Goal: Navigation & Orientation: Find specific page/section

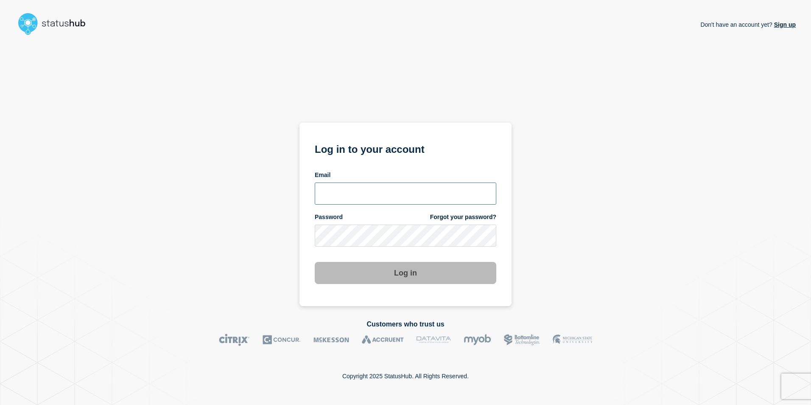
click at [344, 192] on input "email input" at bounding box center [406, 193] width 182 height 22
type input "[EMAIL_ADDRESS][DOMAIN_NAME]"
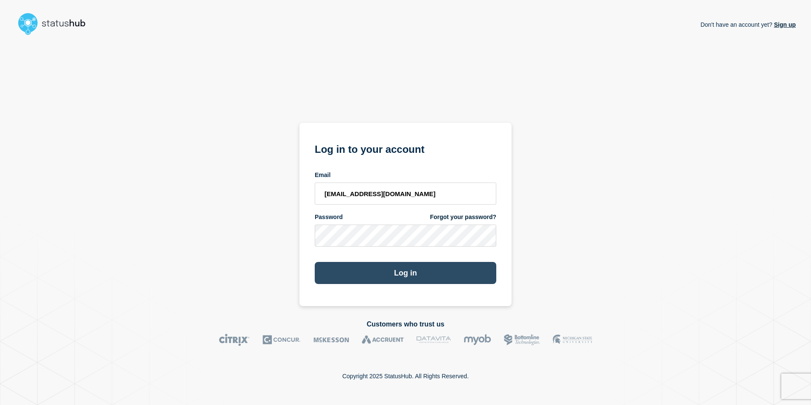
click at [400, 271] on button "Log in" at bounding box center [406, 273] width 182 height 22
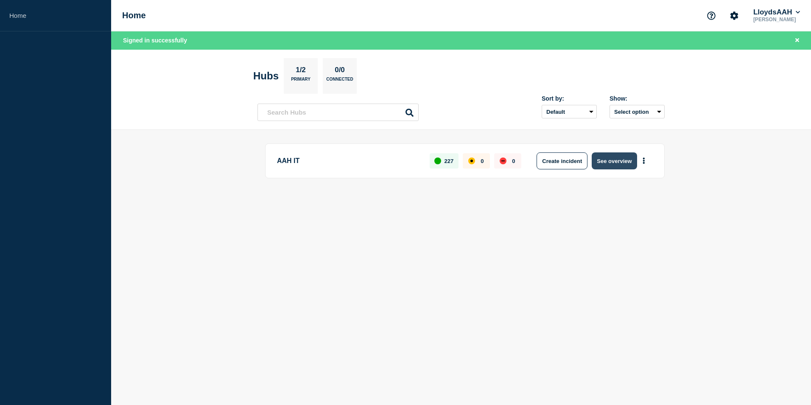
click at [615, 161] on button "See overview" at bounding box center [614, 160] width 45 height 17
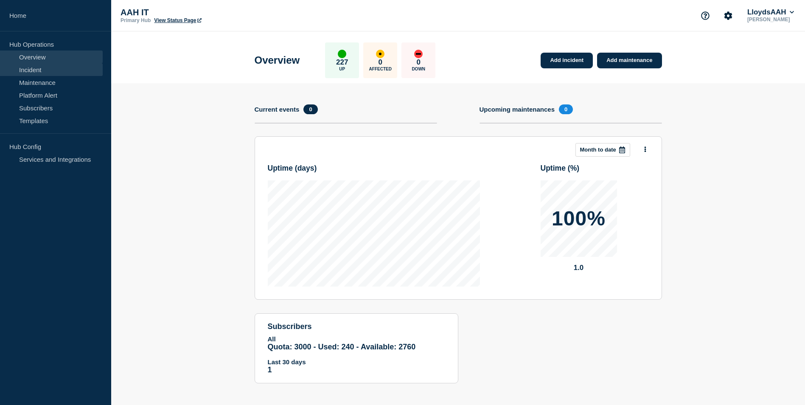
click at [49, 70] on link "Incident" at bounding box center [51, 69] width 103 height 13
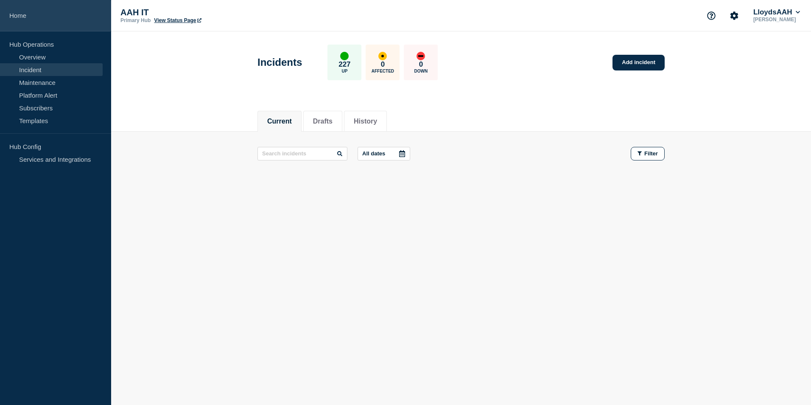
click at [18, 17] on link "Home" at bounding box center [55, 15] width 111 height 31
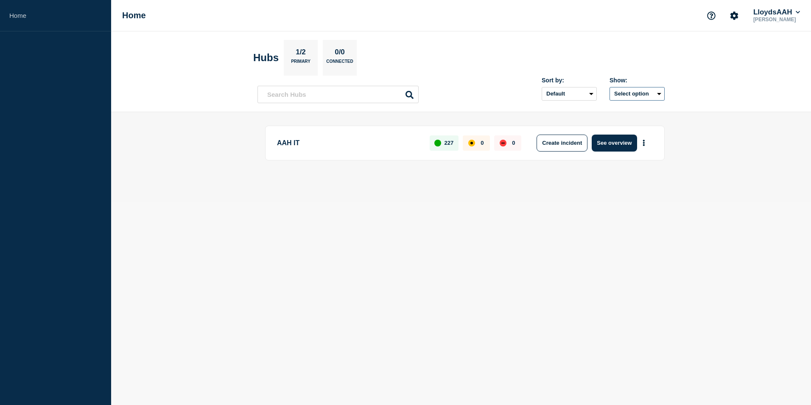
click at [660, 92] on button "Select option" at bounding box center [637, 94] width 55 height 14
click at [698, 81] on header "Hubs 1/2 Primary 0/0 Connected Sort by: Default Last added Last updated Most ac…" at bounding box center [461, 71] width 700 height 81
click at [796, 13] on icon at bounding box center [798, 12] width 4 height 3
click at [796, 14] on icon at bounding box center [798, 12] width 5 height 5
